Goal: Task Accomplishment & Management: Complete application form

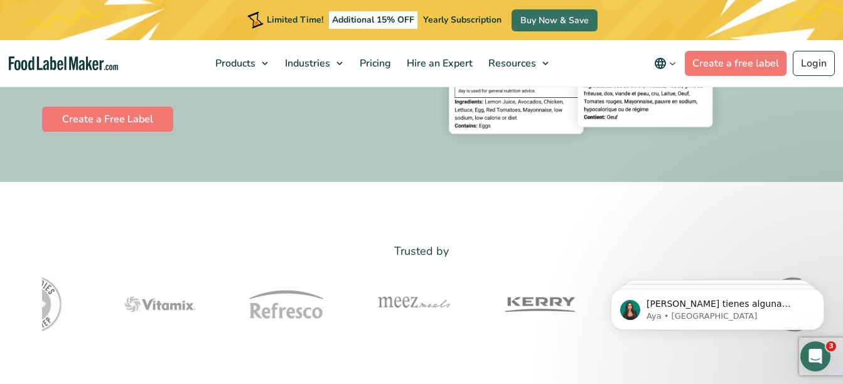
scroll to position [288, 0]
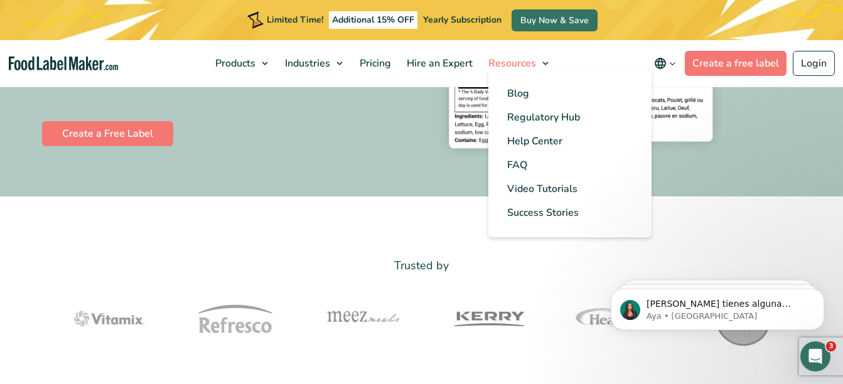
click at [542, 56] on link "Resources" at bounding box center [518, 63] width 74 height 46
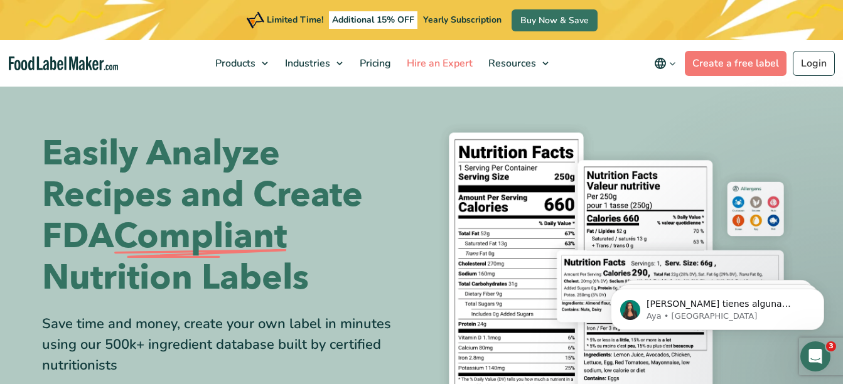
click at [458, 55] on link "Hire an Expert" at bounding box center [438, 63] width 78 height 46
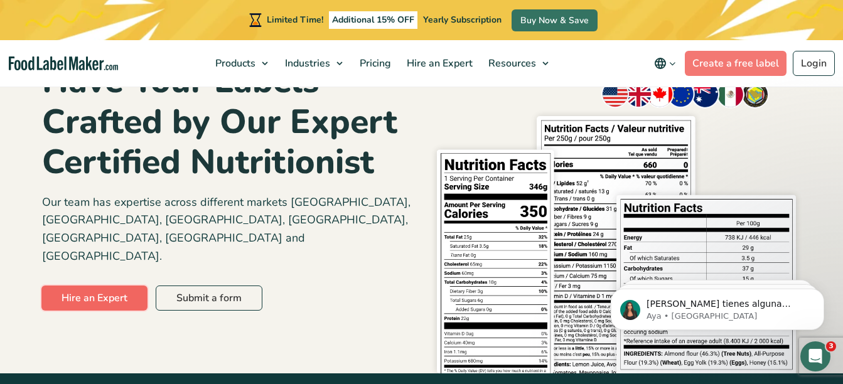
click at [125, 286] on link "Hire an Expert" at bounding box center [94, 298] width 106 height 25
